Goal: Task Accomplishment & Management: Manage account settings

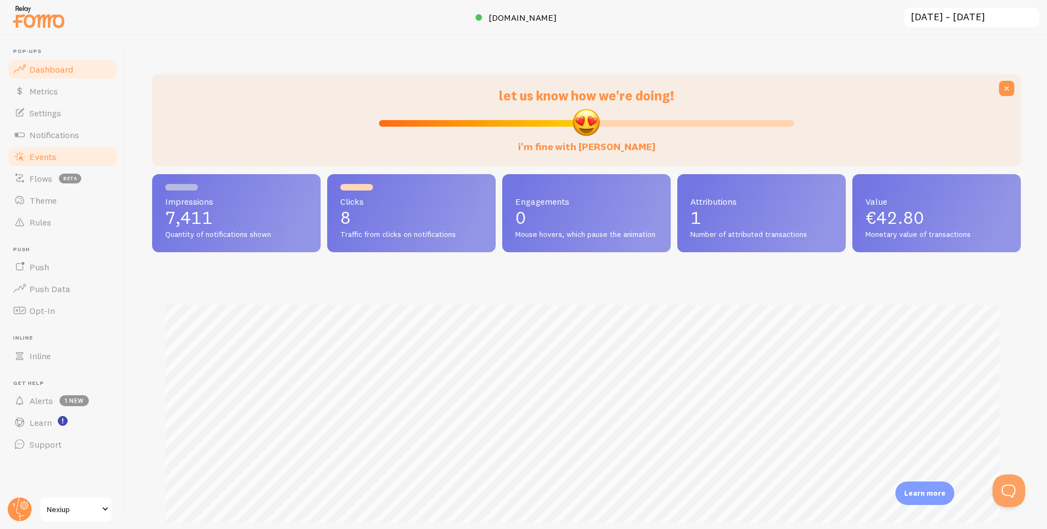
click at [45, 151] on span "Events" at bounding box center [42, 156] width 27 height 11
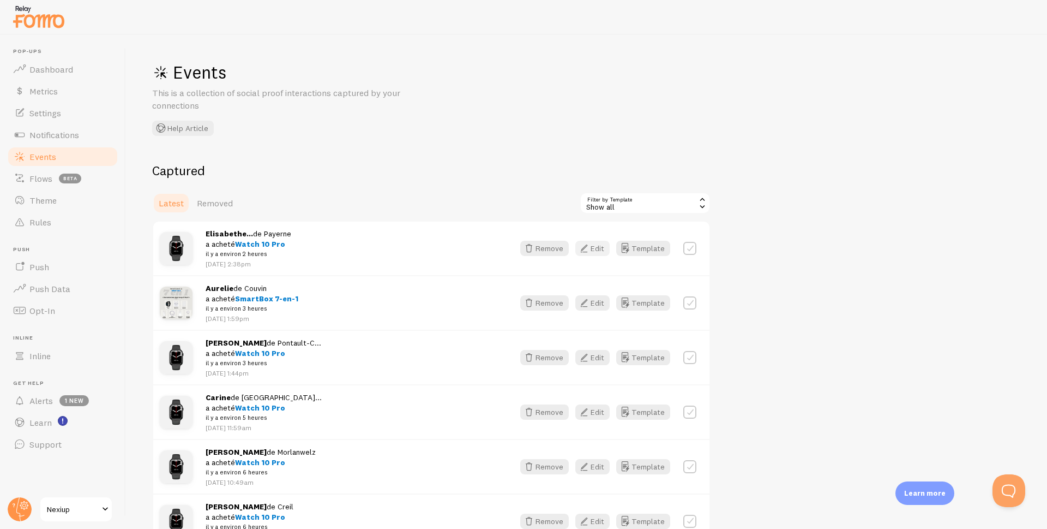
click at [591, 251] on icon "button" at bounding box center [584, 248] width 13 height 13
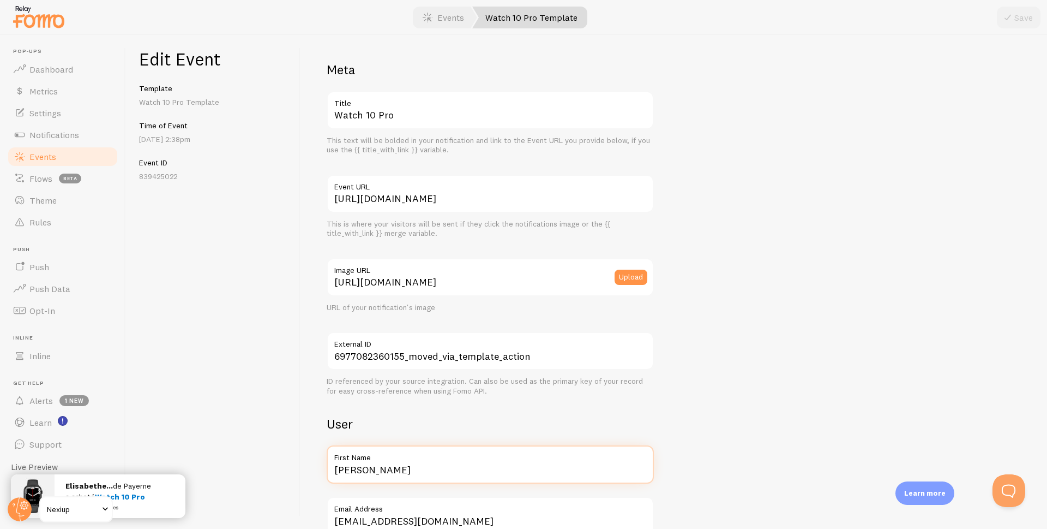
drag, startPoint x: 477, startPoint y: 469, endPoint x: 380, endPoint y: 481, distance: 97.8
click at [380, 481] on input "Elisabethe Maeder-Müller" at bounding box center [490, 464] width 327 height 38
click at [447, 470] on input "Elisabethe Maeder-Müller" at bounding box center [490, 464] width 327 height 38
drag, startPoint x: 484, startPoint y: 467, endPoint x: 357, endPoint y: 476, distance: 127.4
click at [357, 476] on input "Elisabethe Maeder-Müller" at bounding box center [490, 464] width 327 height 38
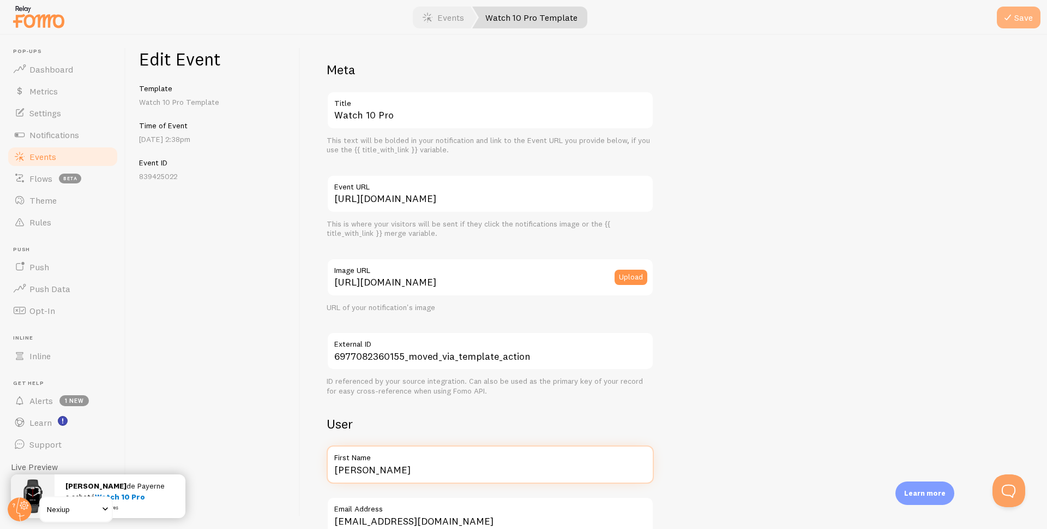
type input "[PERSON_NAME]"
click at [1016, 19] on button "Save" at bounding box center [1019, 18] width 44 height 22
click at [36, 159] on span "Events" at bounding box center [42, 156] width 27 height 11
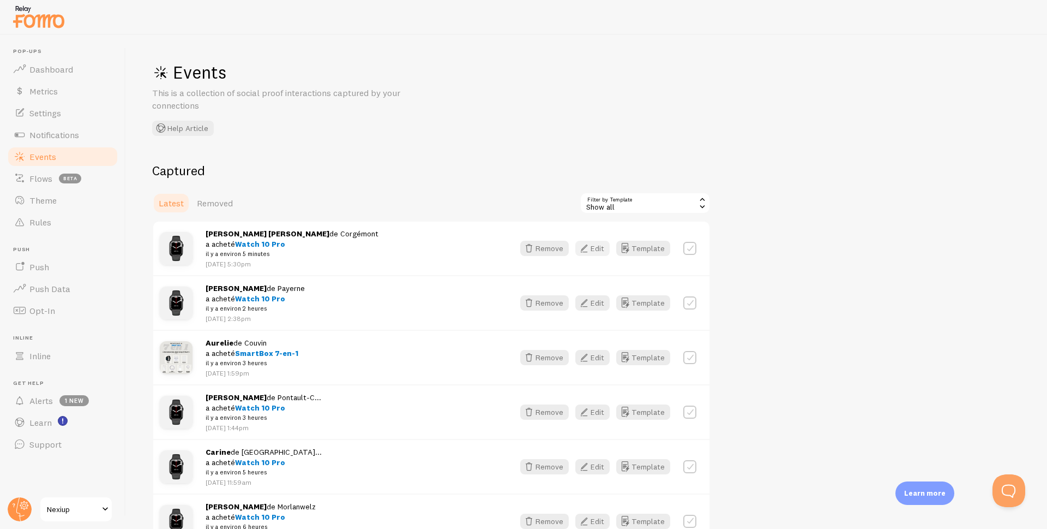
click at [587, 243] on icon "button" at bounding box center [584, 248] width 13 height 13
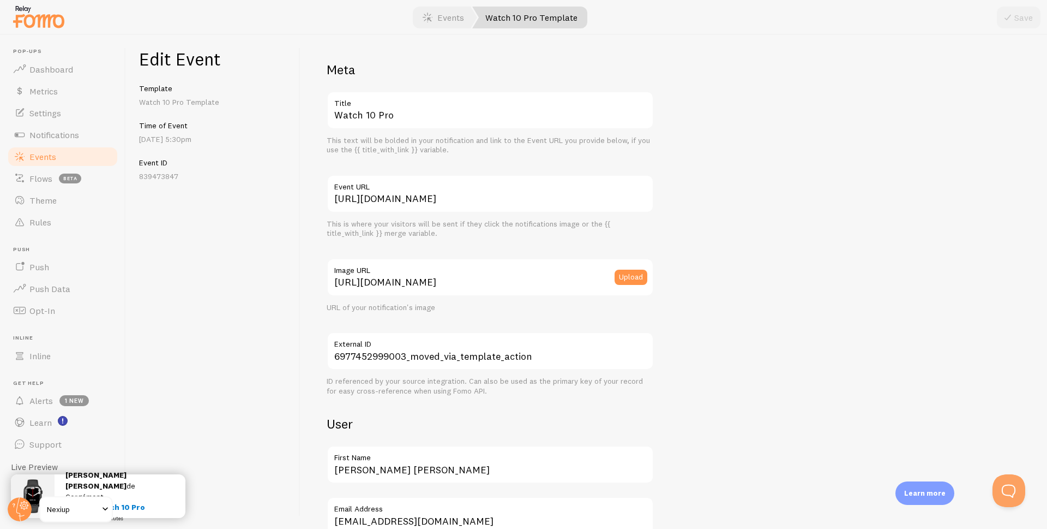
scroll to position [55, 0]
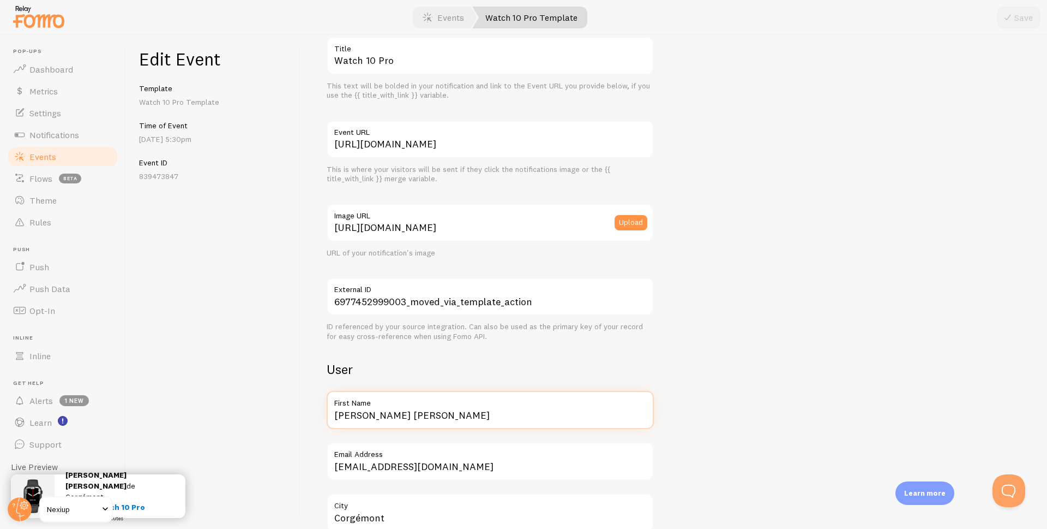
click at [439, 418] on input "[PERSON_NAME] [PERSON_NAME]" at bounding box center [490, 410] width 327 height 38
type input "[PERSON_NAME]"
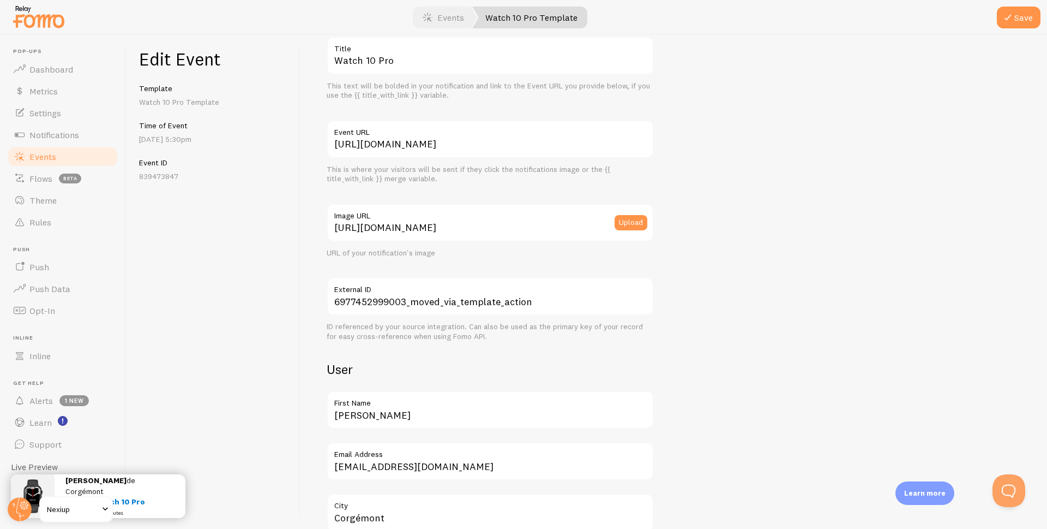
drag, startPoint x: 1028, startPoint y: 10, endPoint x: 934, endPoint y: 77, distance: 115.3
click at [1027, 10] on button "Save" at bounding box center [1019, 18] width 44 height 22
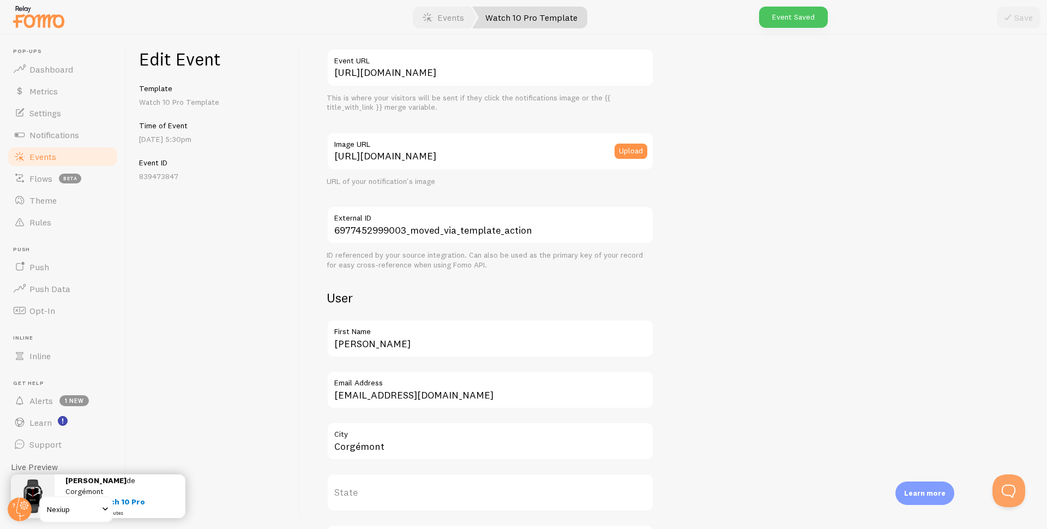
scroll to position [0, 0]
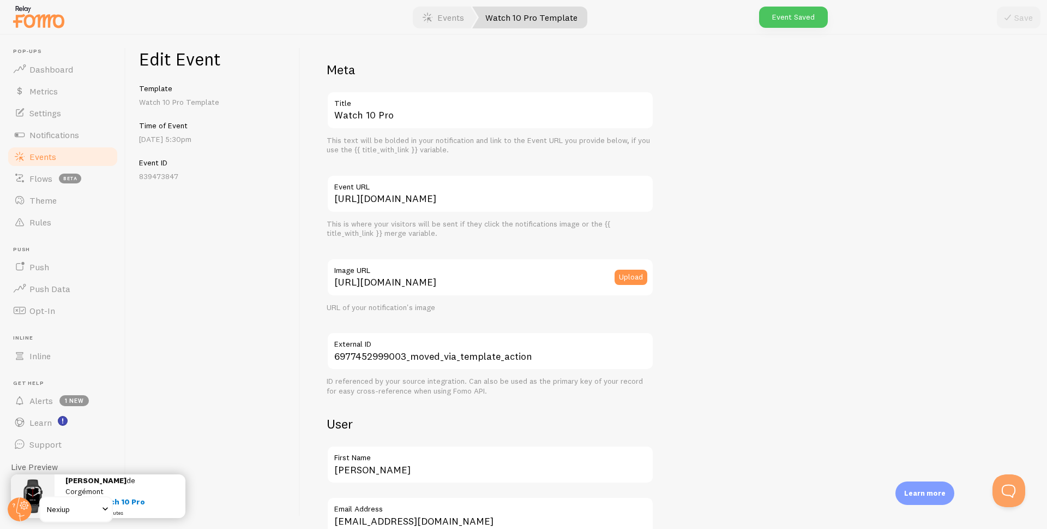
click at [41, 155] on span "Events" at bounding box center [42, 156] width 27 height 11
